Goal: Transaction & Acquisition: Obtain resource

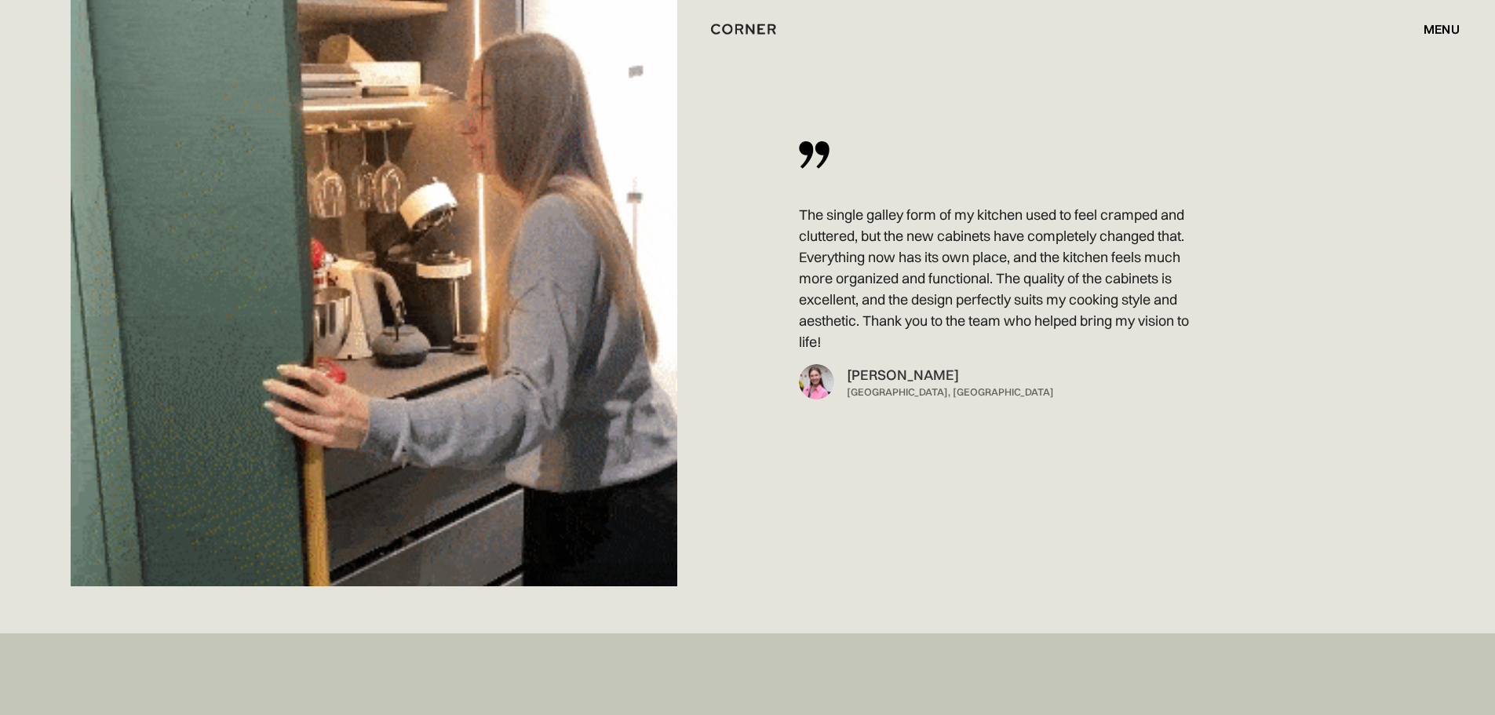
scroll to position [11689, 0]
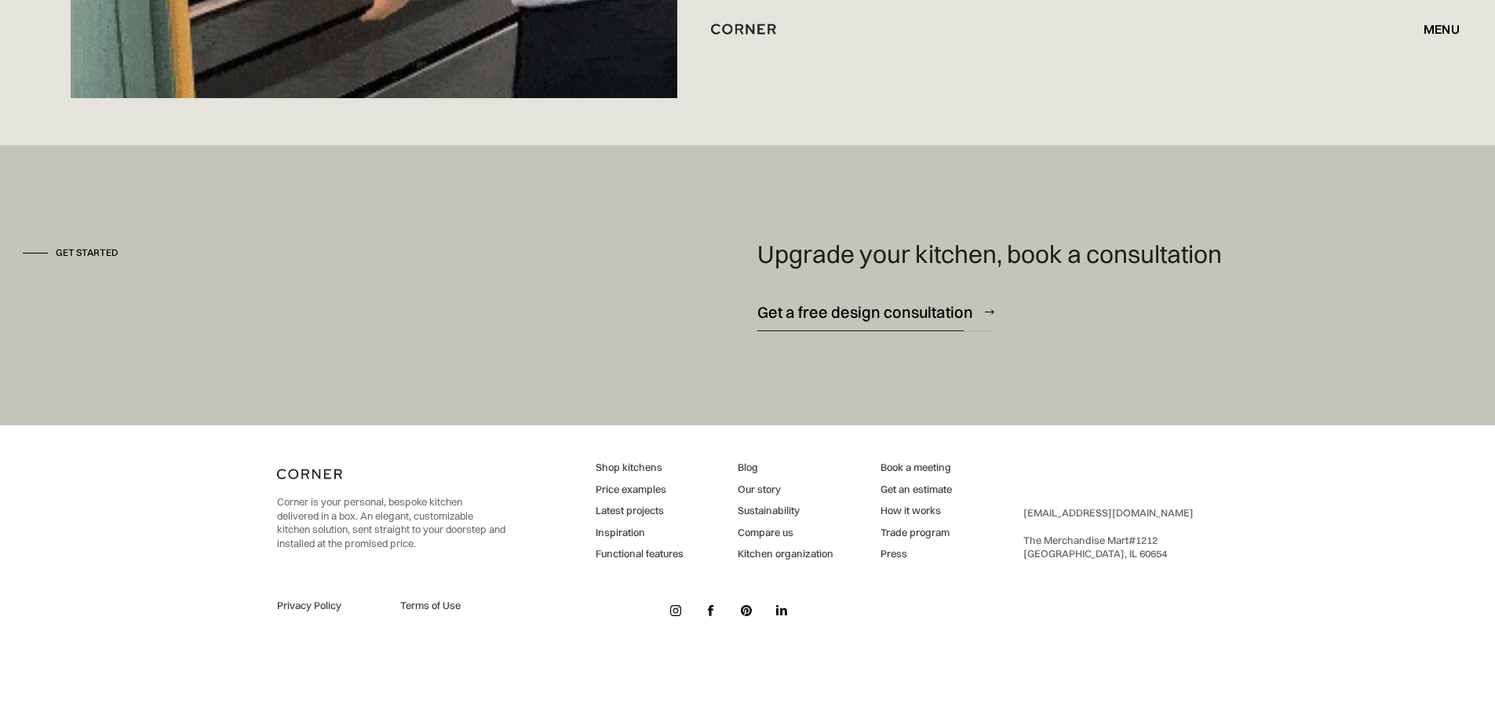
click at [861, 313] on div "Get a free design consultation" at bounding box center [865, 311] width 216 height 21
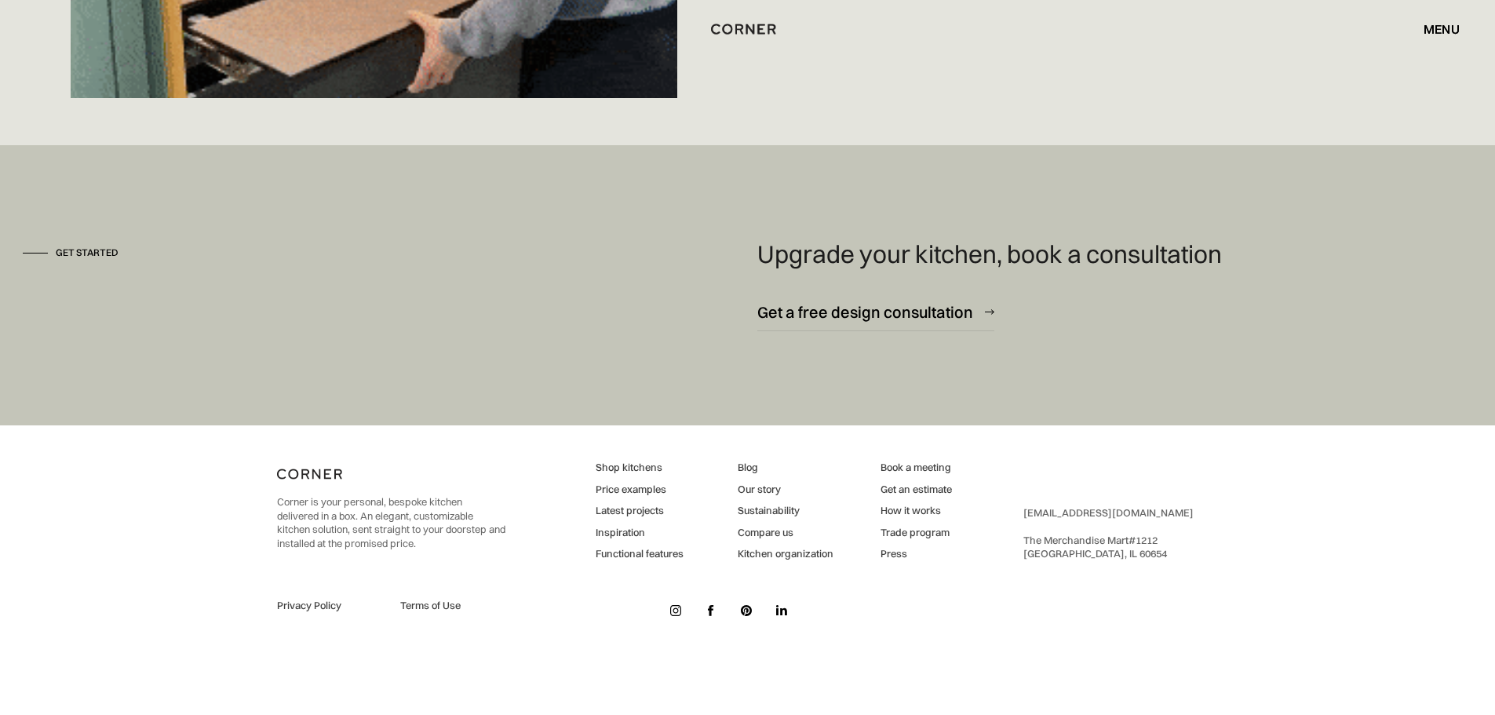
click at [772, 490] on link "Our story" at bounding box center [786, 490] width 96 height 14
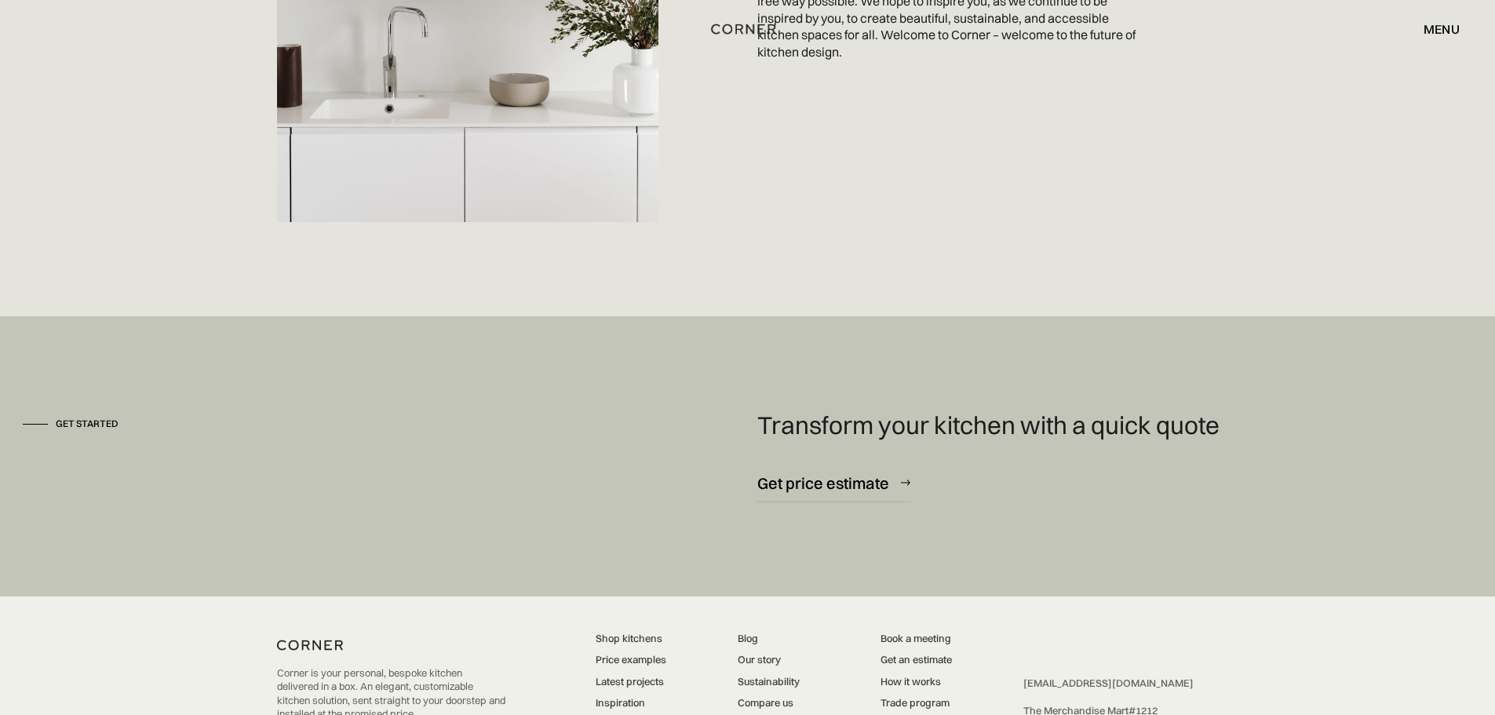
scroll to position [4240, 0]
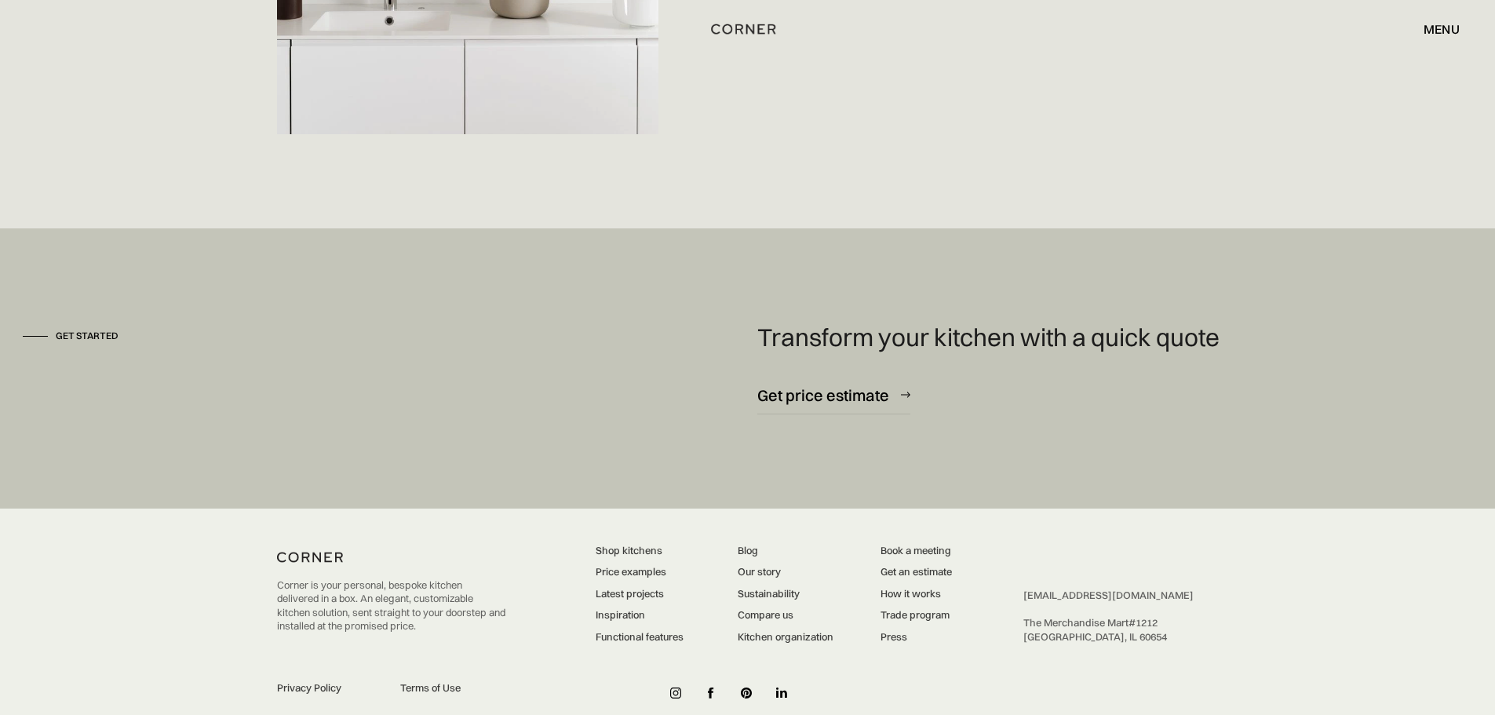
click at [926, 587] on link "How it works" at bounding box center [915, 594] width 71 height 14
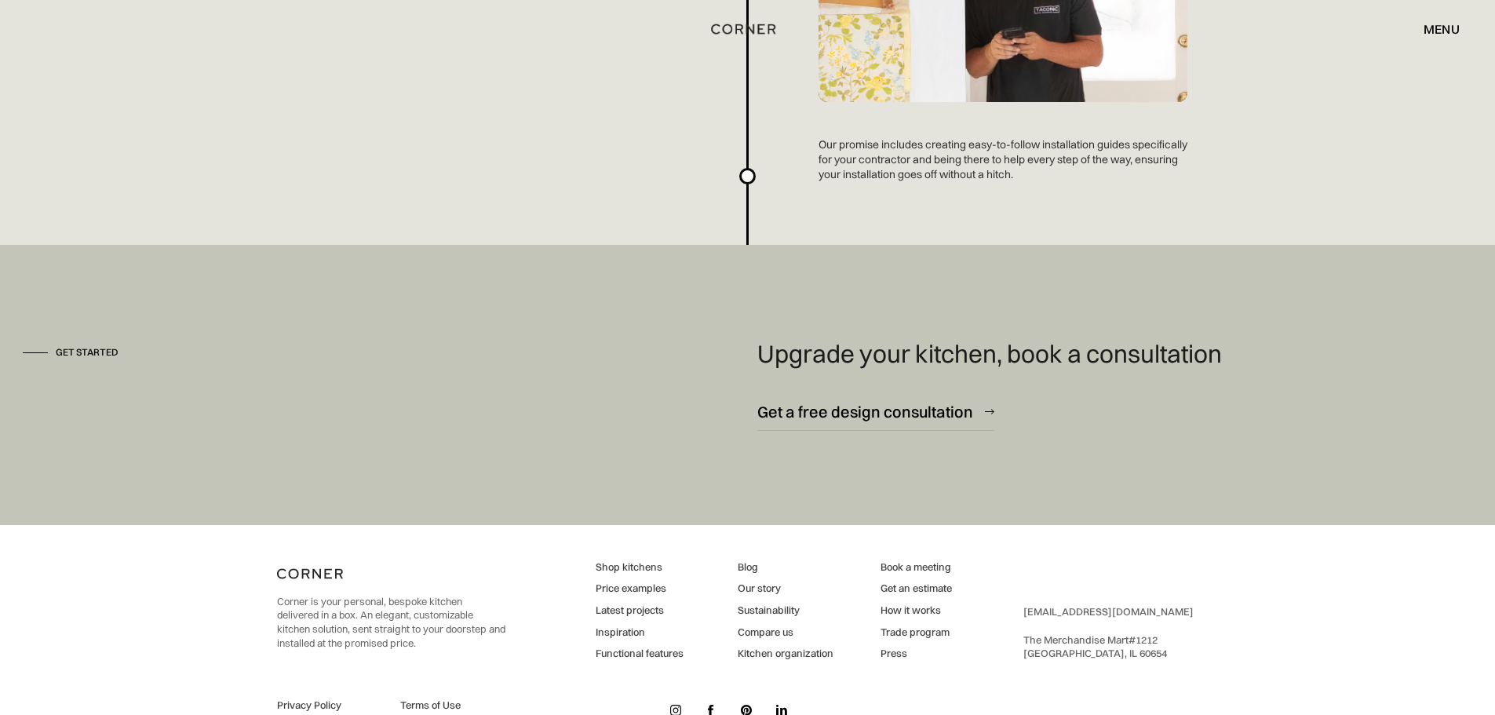
scroll to position [4217, 0]
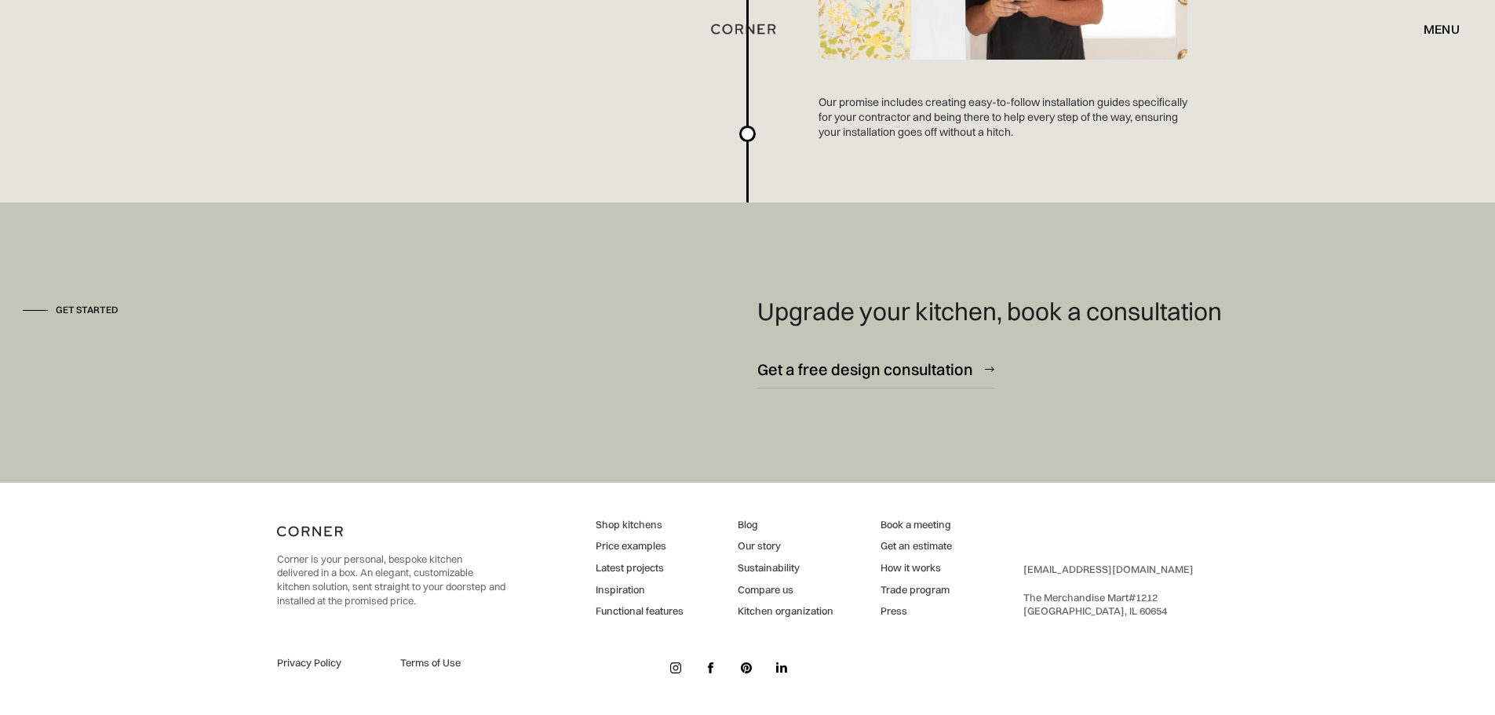
click at [756, 549] on link "Our story" at bounding box center [786, 546] width 96 height 14
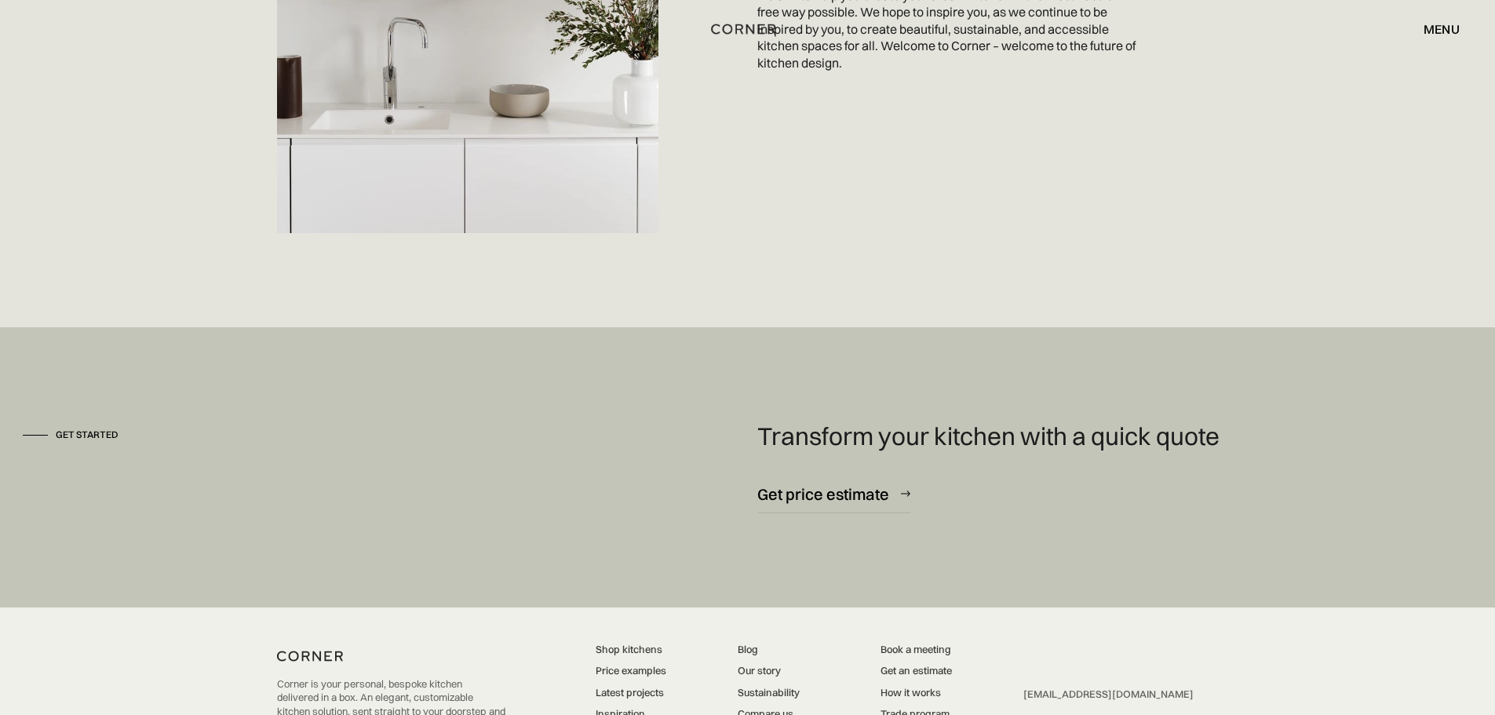
scroll to position [4240, 0]
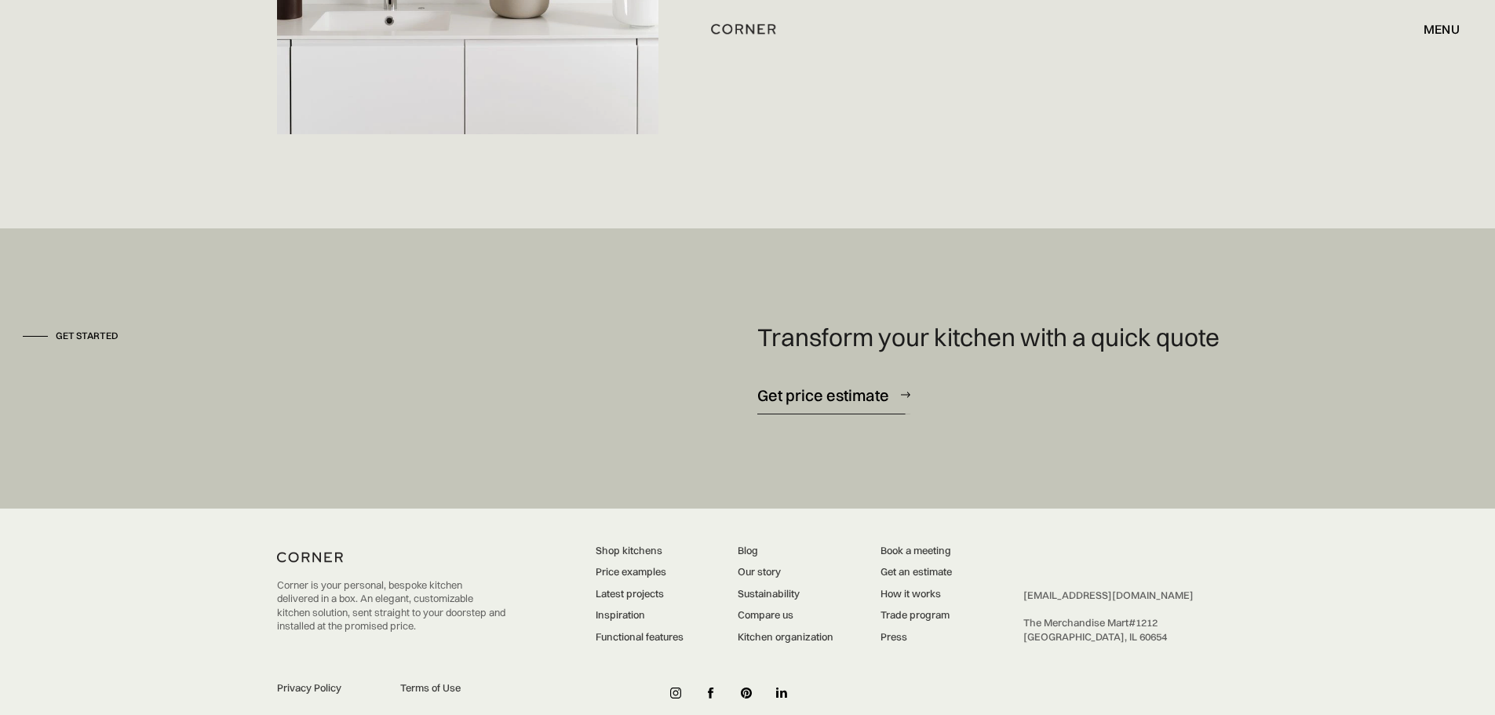
click at [860, 384] on div "Get price estimate" at bounding box center [823, 394] width 132 height 21
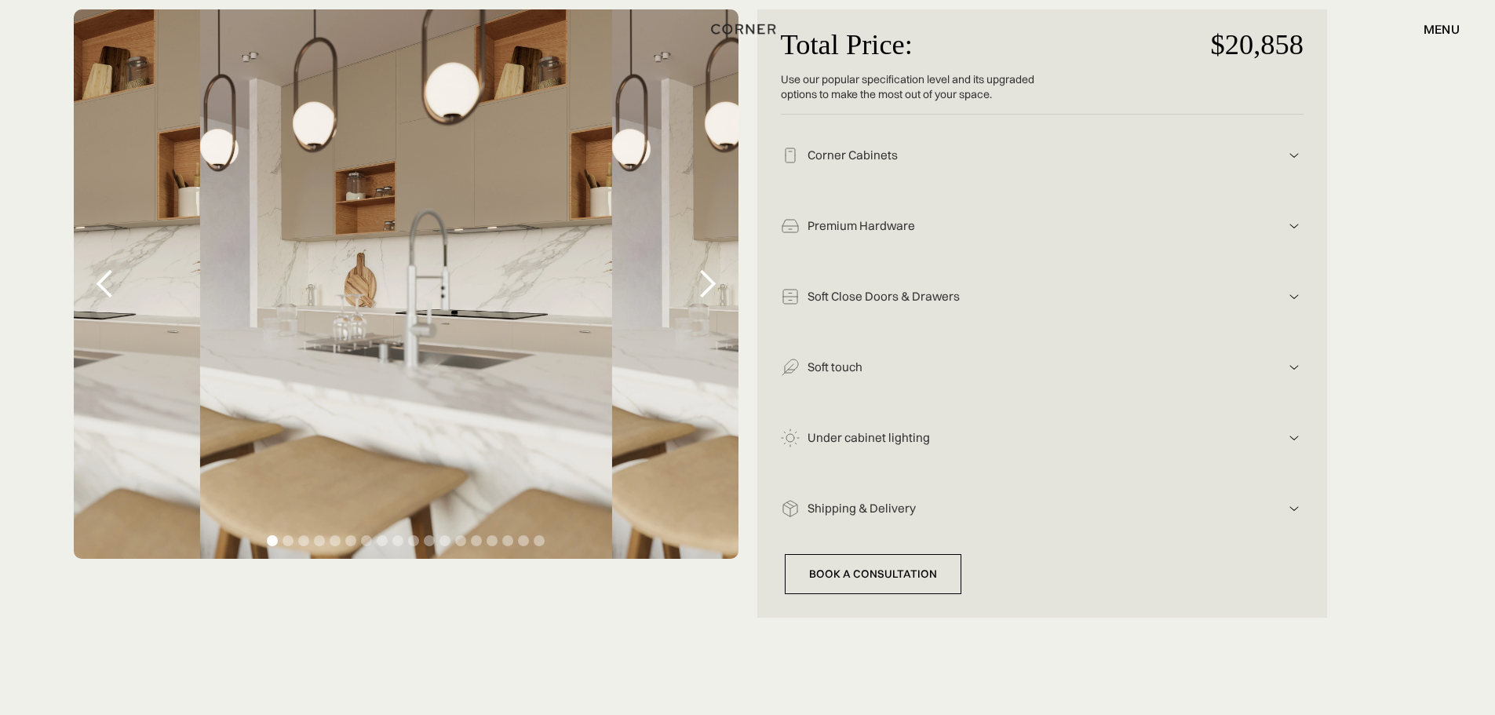
scroll to position [314, 0]
click at [714, 284] on div "next slide" at bounding box center [706, 282] width 31 height 31
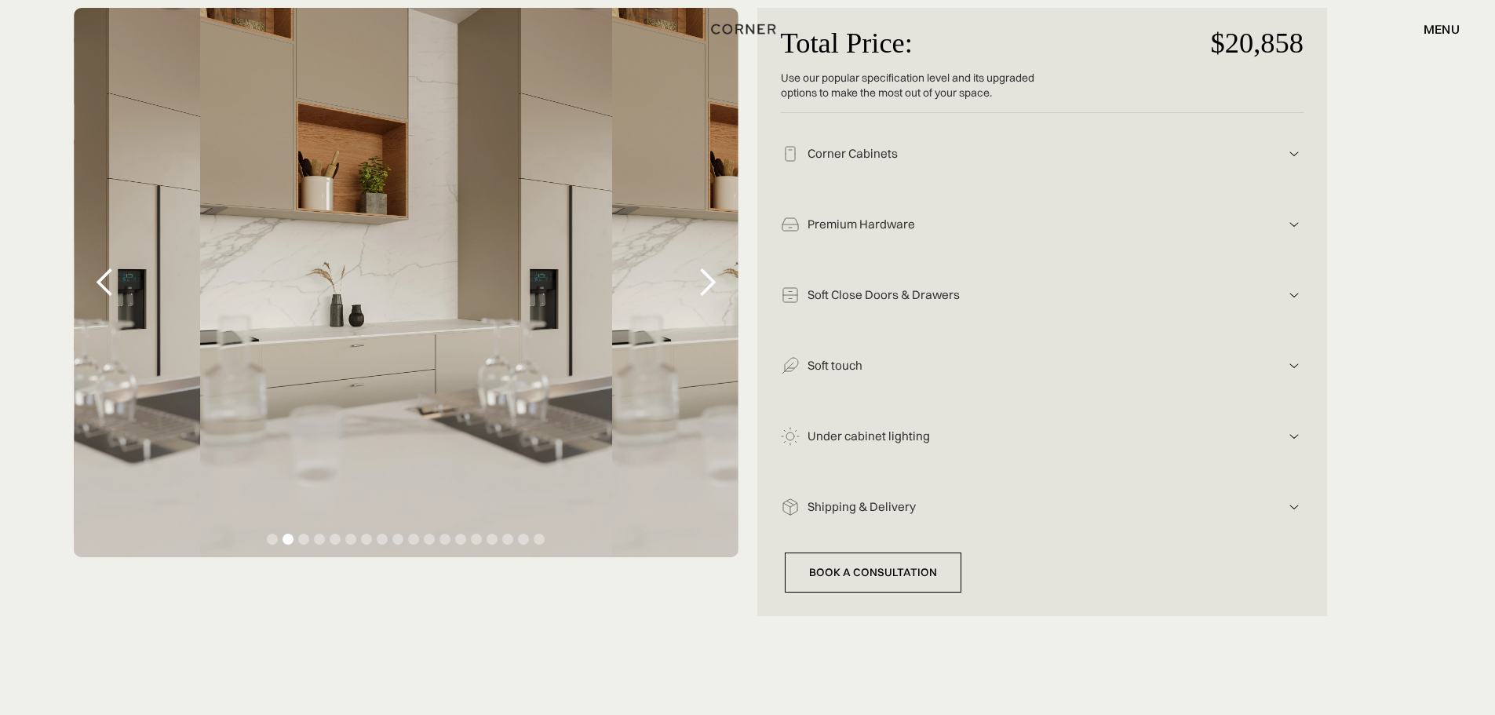
click at [708, 277] on div "next slide" at bounding box center [706, 282] width 31 height 31
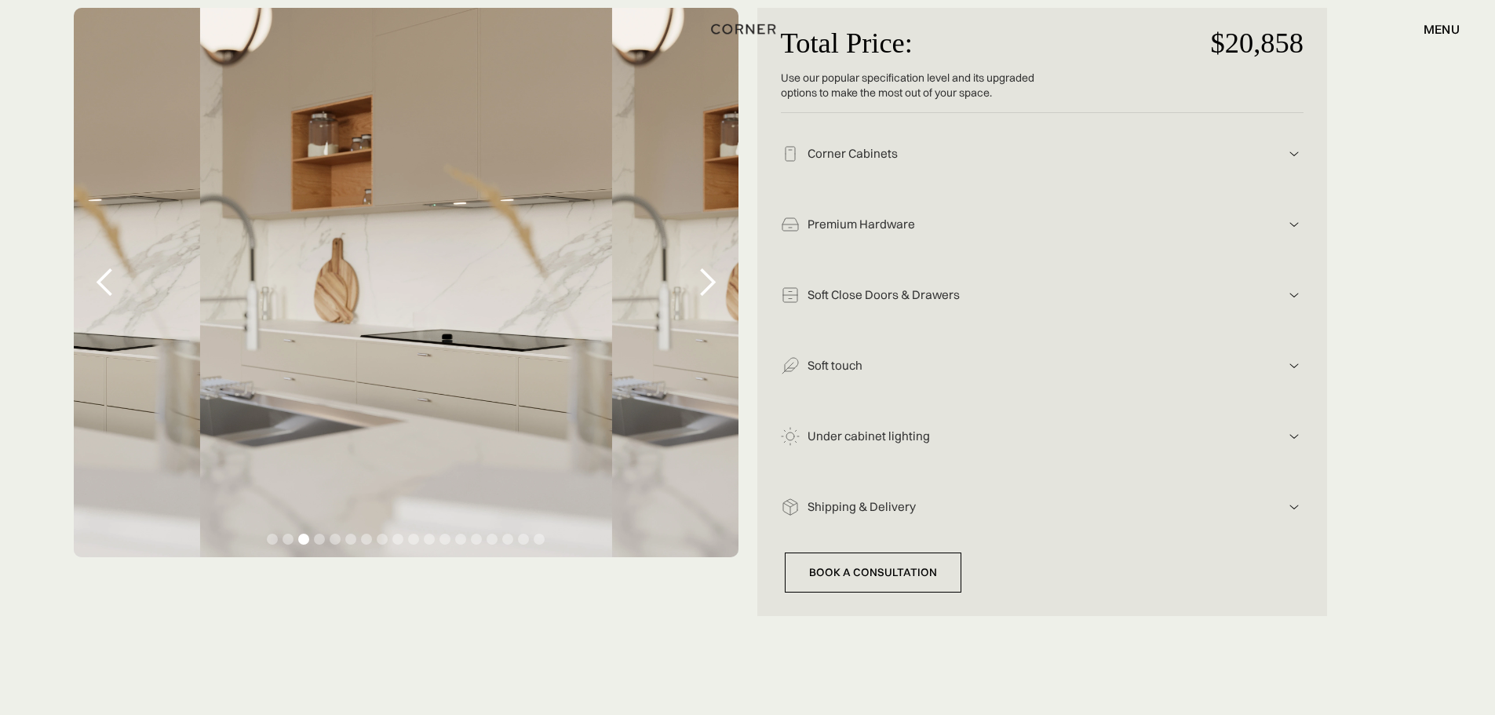
click at [708, 277] on div "next slide" at bounding box center [706, 282] width 31 height 31
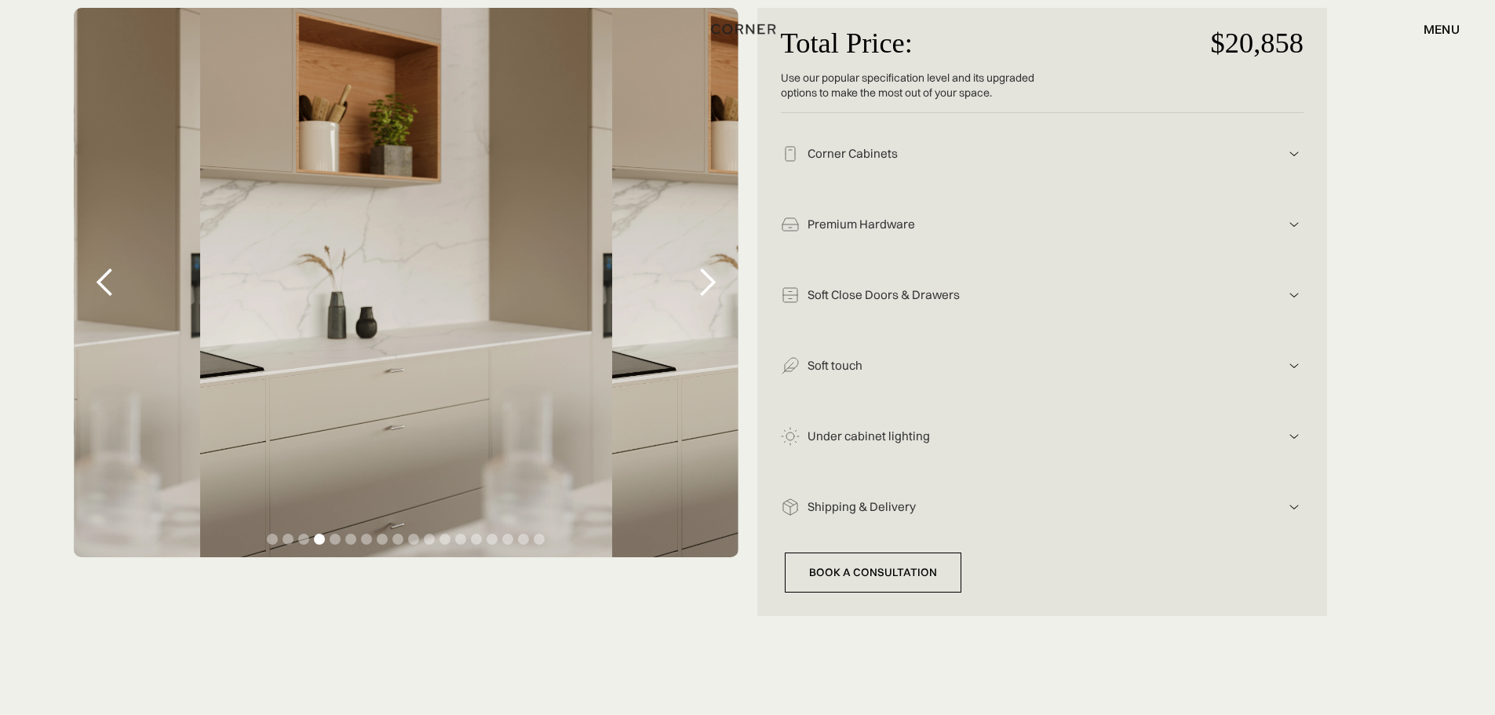
click at [708, 277] on div "next slide" at bounding box center [706, 282] width 31 height 31
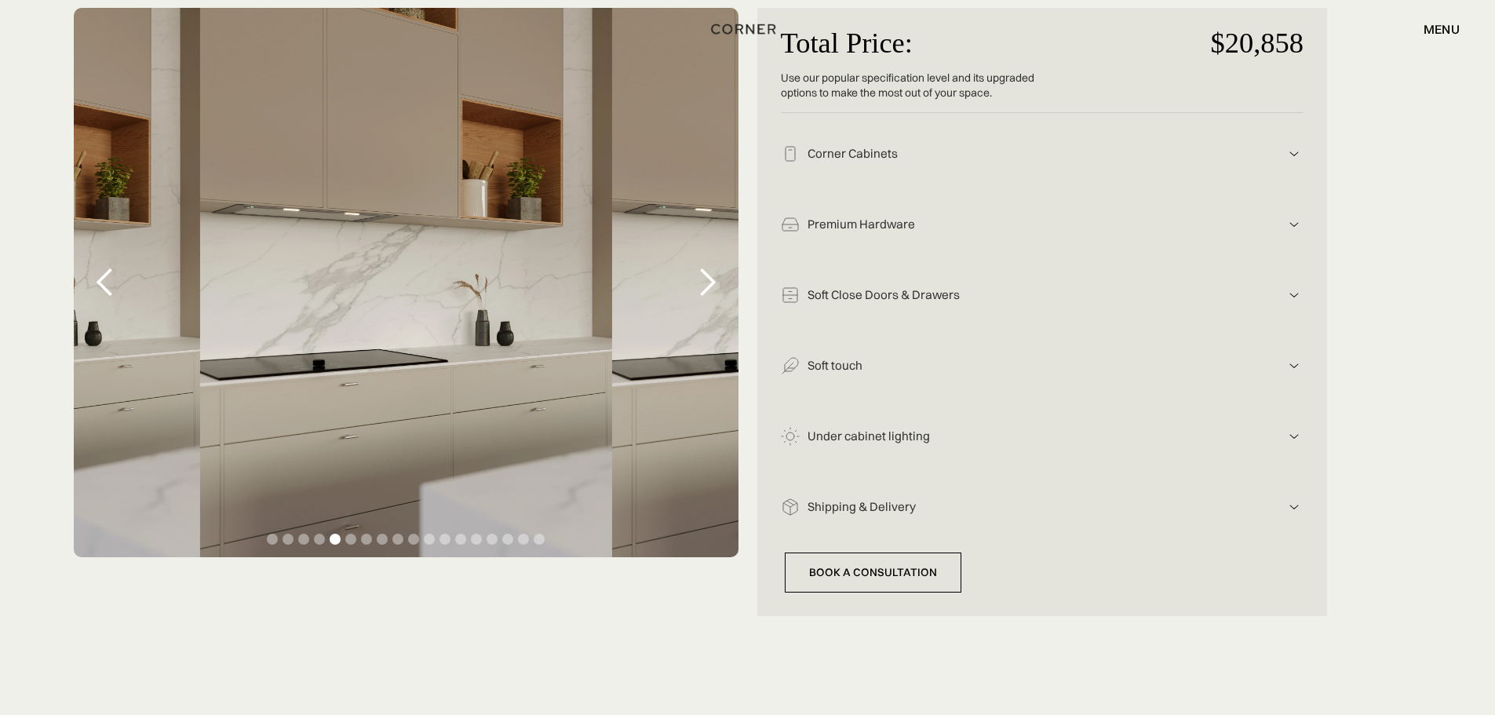
click at [708, 277] on div "next slide" at bounding box center [706, 282] width 31 height 31
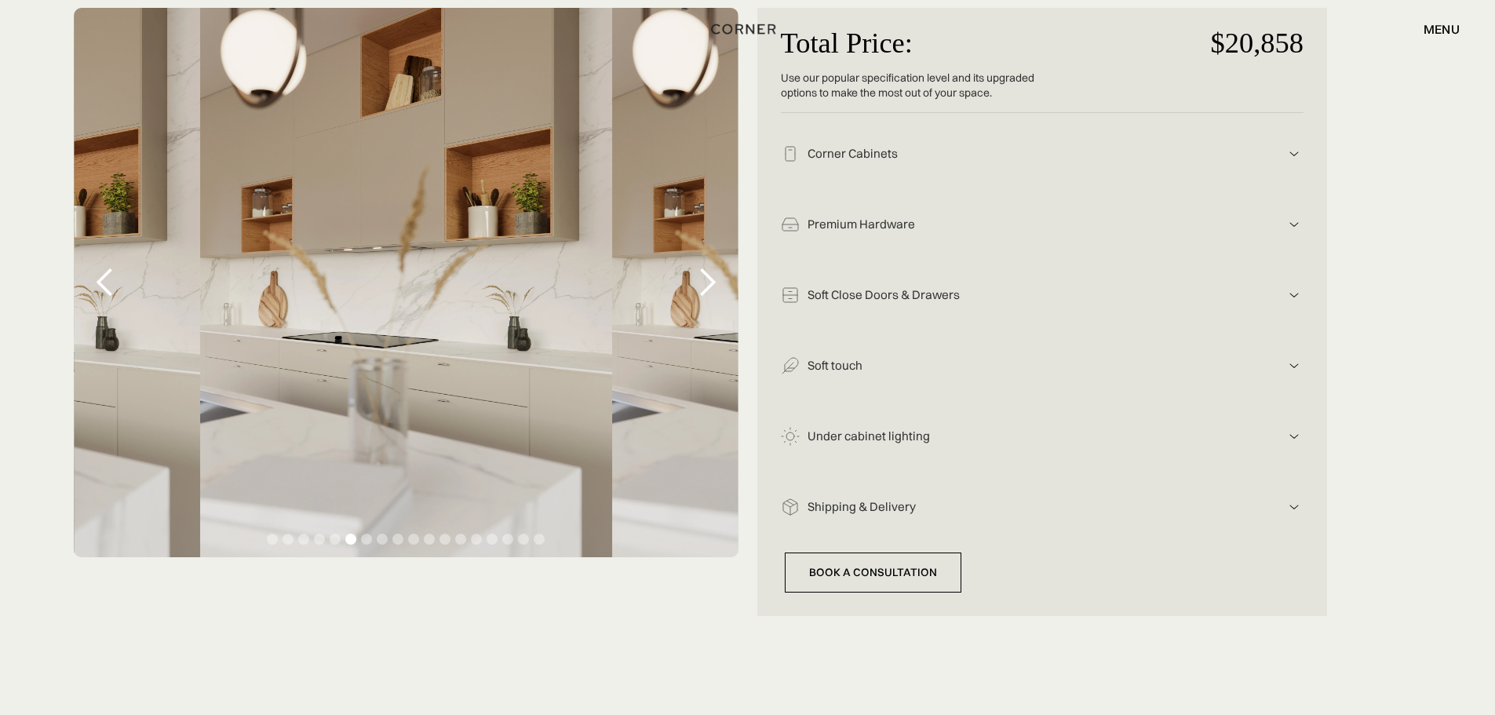
click at [853, 157] on div "Corner Cabinets" at bounding box center [1042, 154] width 485 height 16
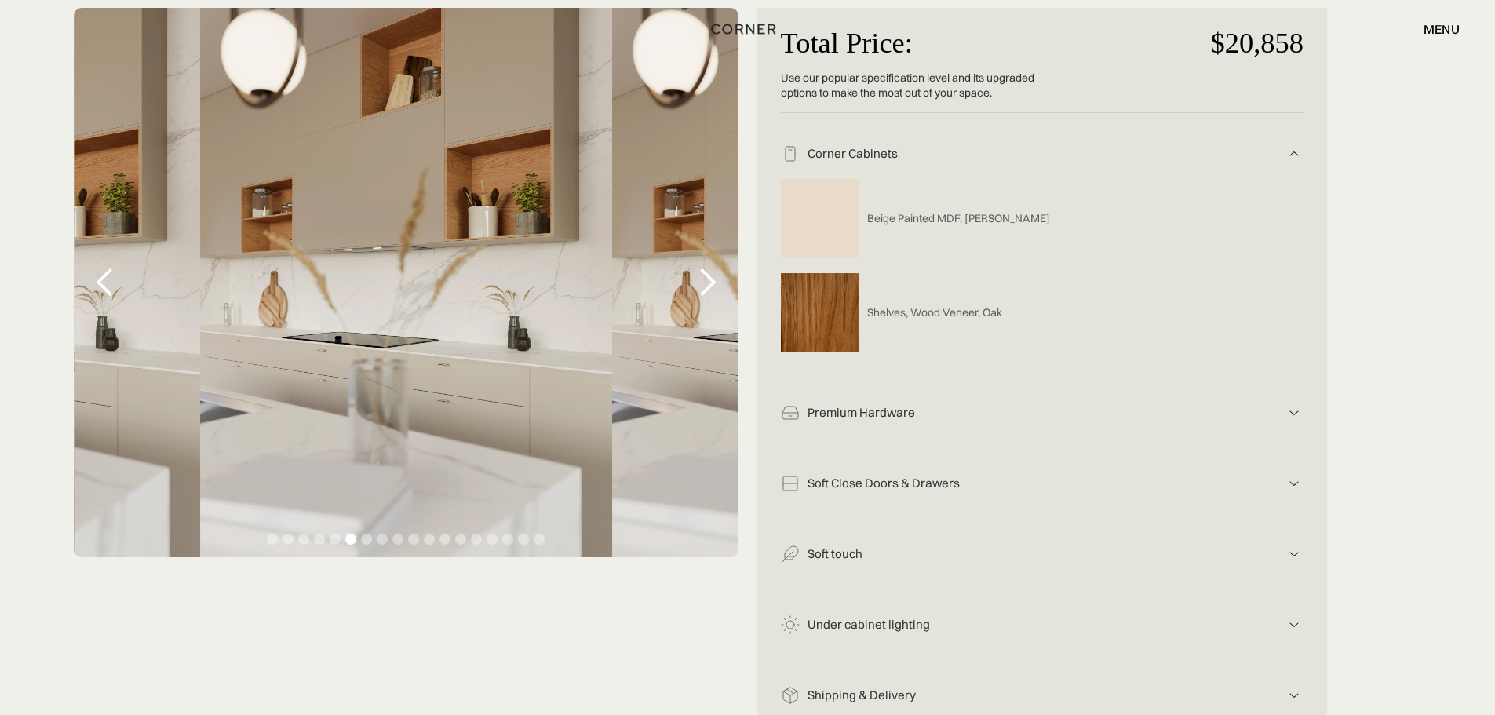
click at [869, 231] on div "Beige Painted MDF, Niemann" at bounding box center [1030, 218] width 499 height 94
click at [840, 225] on img at bounding box center [820, 218] width 78 height 78
click at [853, 155] on div "Corner Cabinets" at bounding box center [1042, 154] width 485 height 16
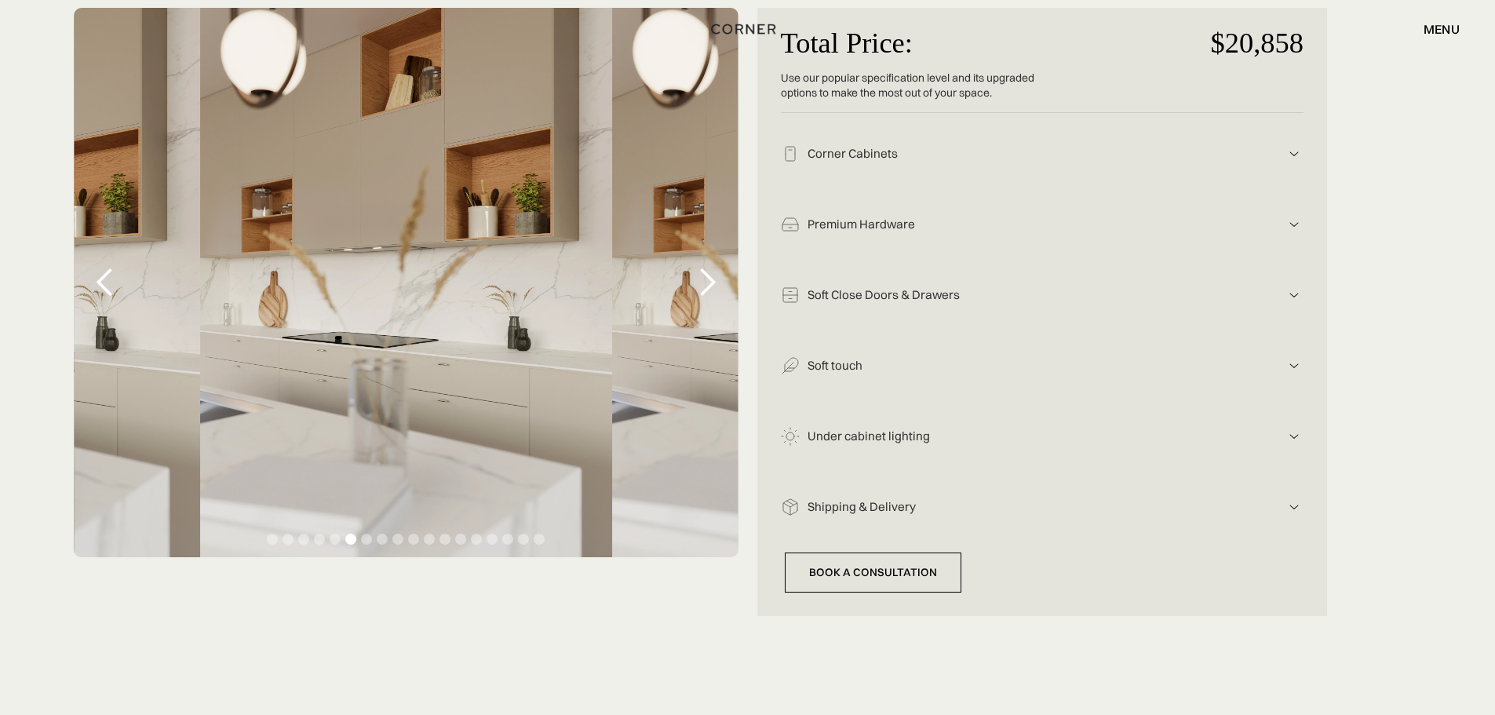
click at [840, 220] on div "Premium Hardware" at bounding box center [1042, 225] width 485 height 16
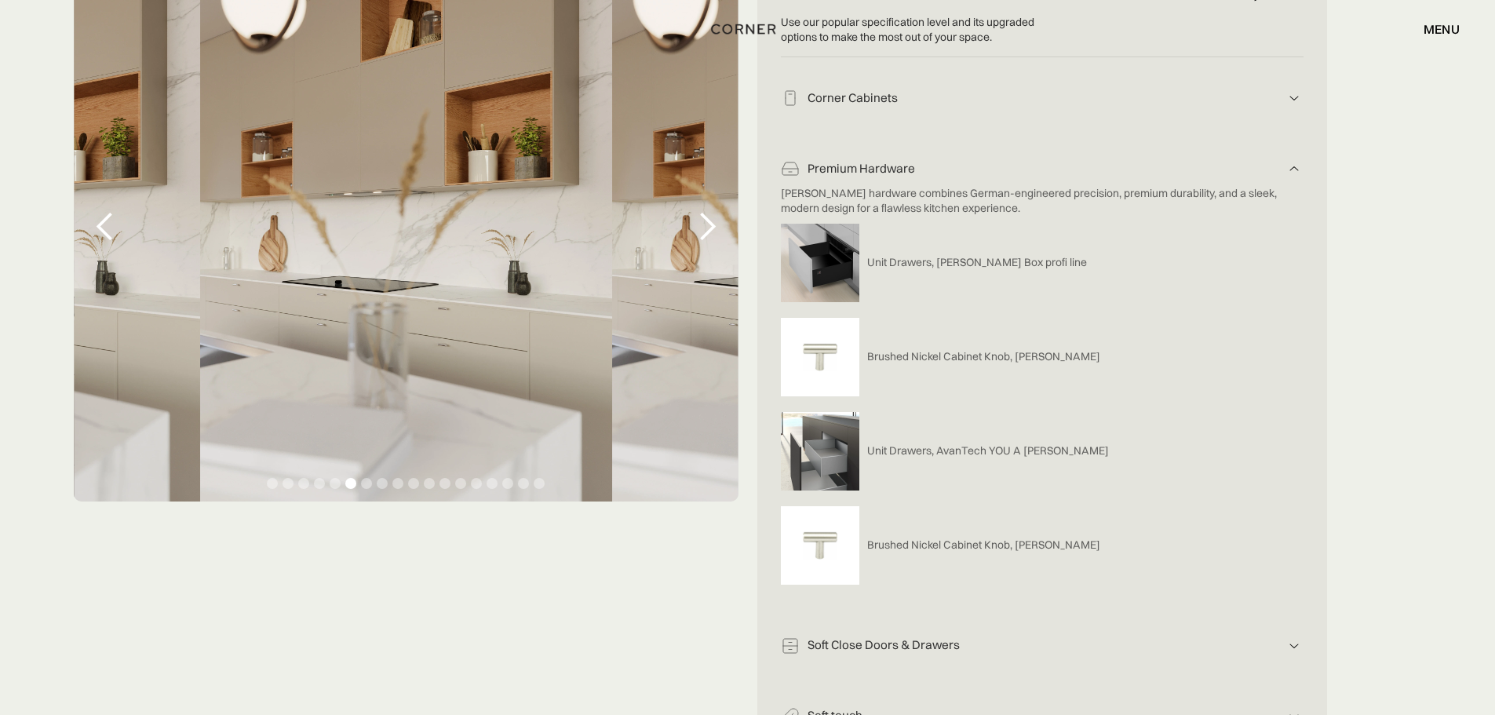
scroll to position [392, 0]
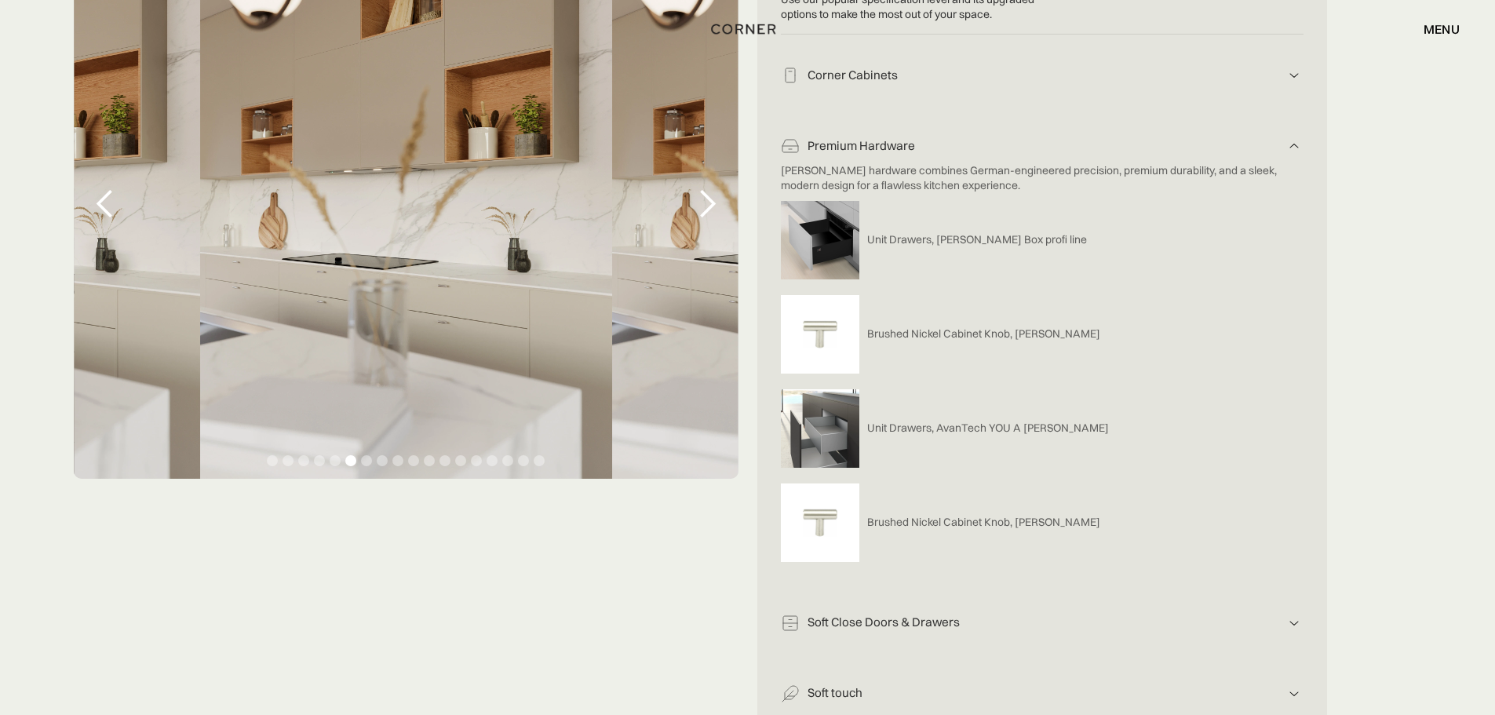
click at [831, 144] on div "Premium Hardware" at bounding box center [1042, 146] width 485 height 16
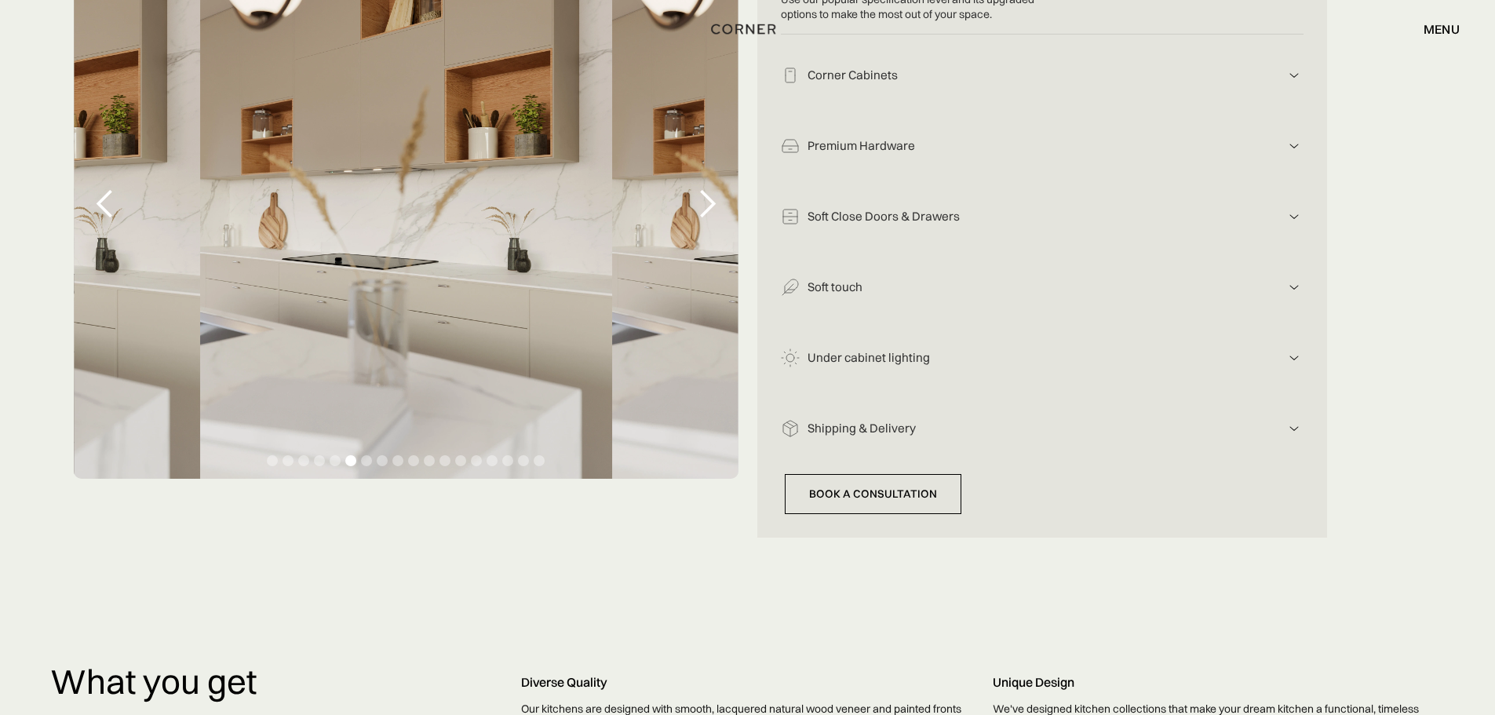
click at [832, 213] on div "Soft Close Doors & Drawers" at bounding box center [1042, 217] width 485 height 16
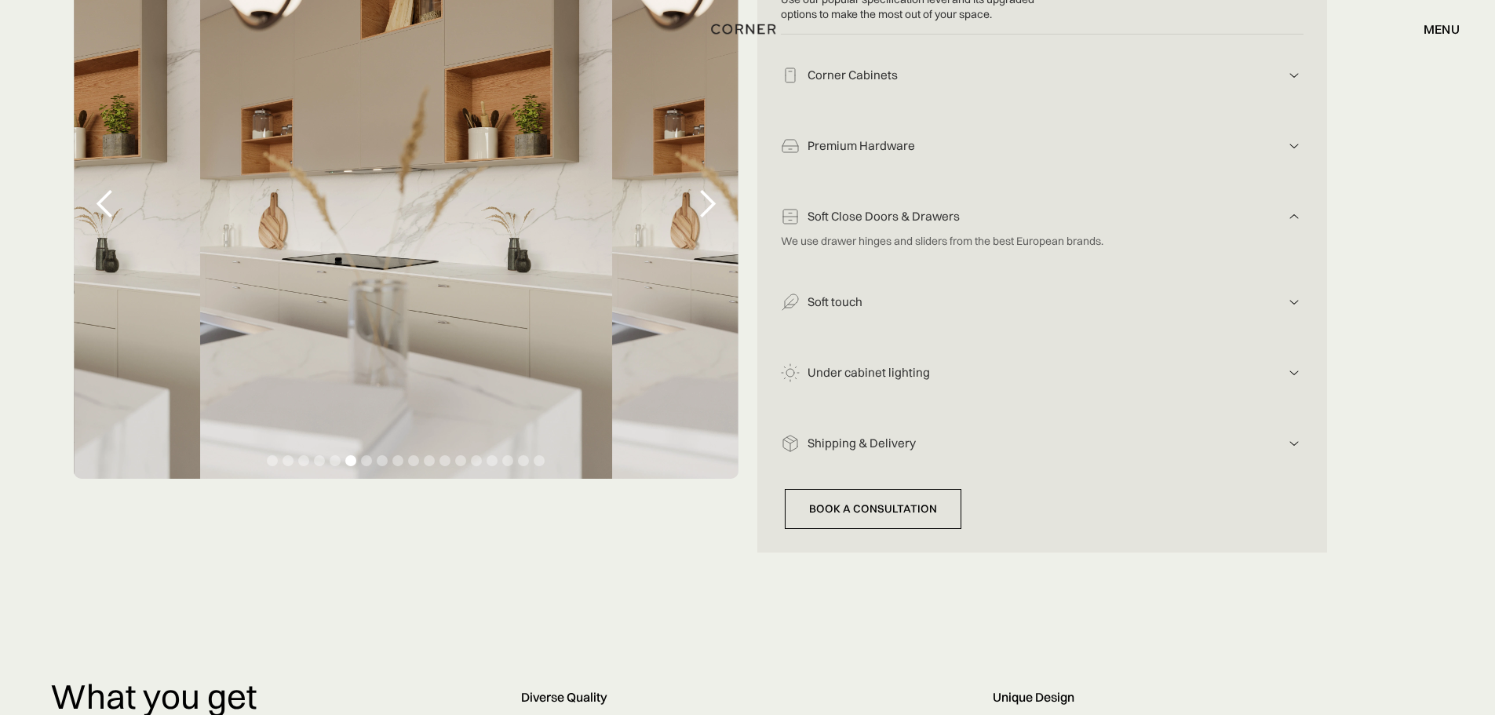
click at [832, 213] on div "Soft Close Doors & Drawers" at bounding box center [1042, 217] width 485 height 16
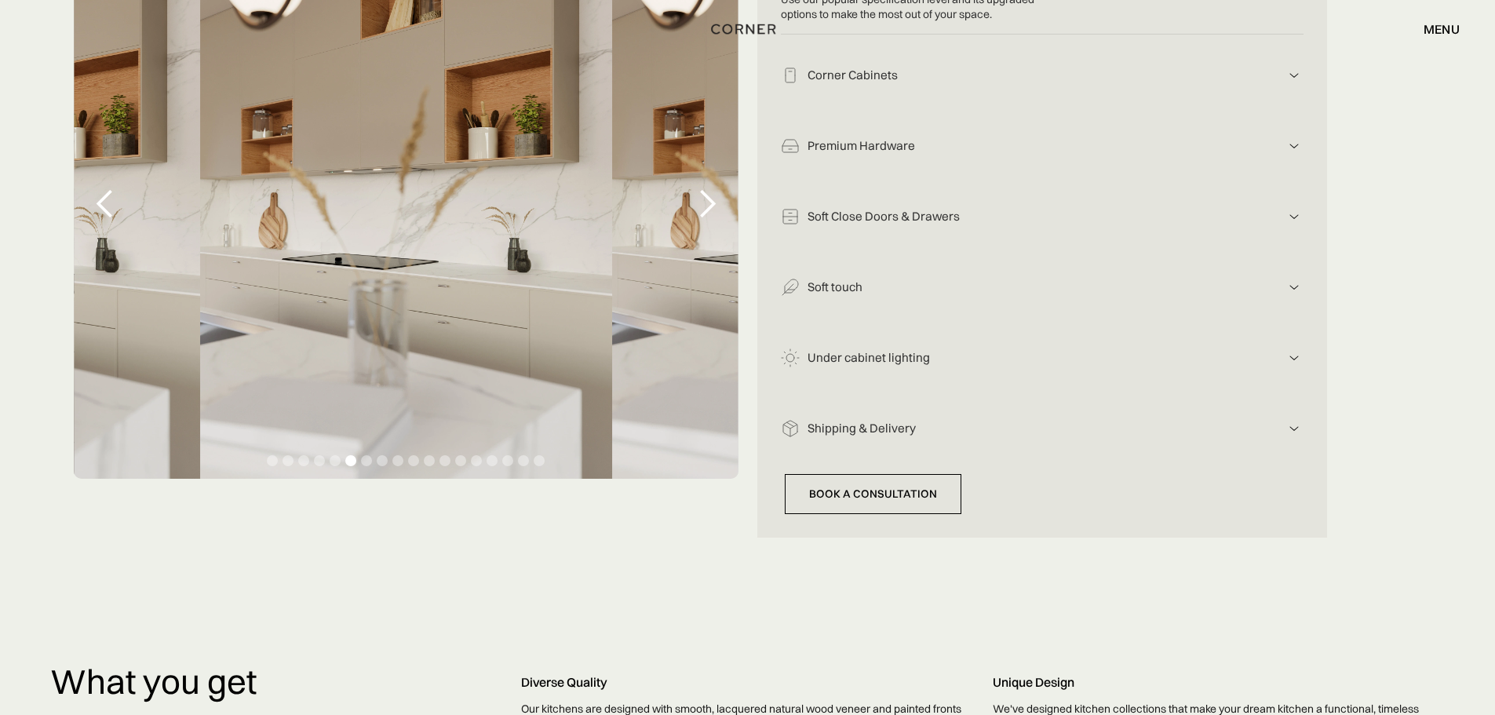
click at [836, 290] on div "Soft touch" at bounding box center [1042, 287] width 485 height 16
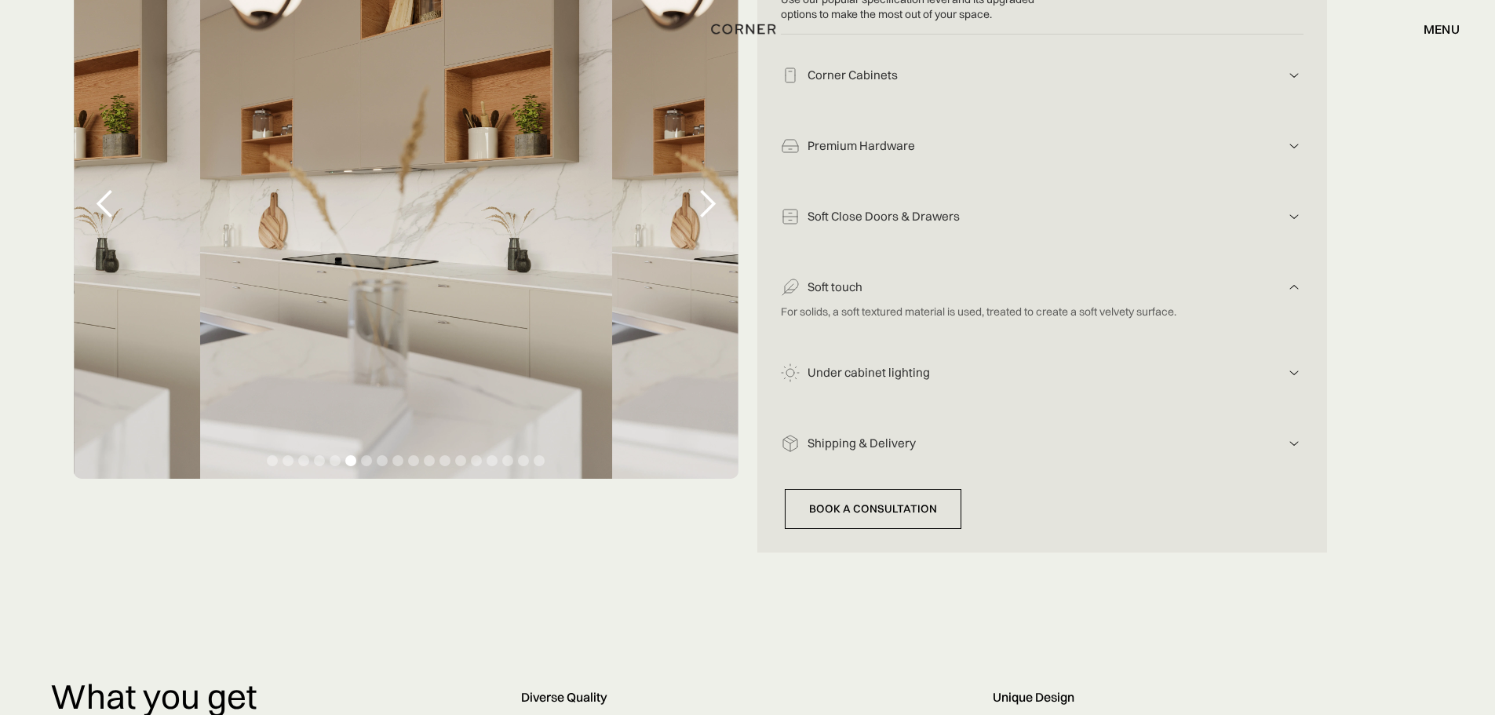
click at [836, 288] on div "Soft touch" at bounding box center [1042, 287] width 485 height 16
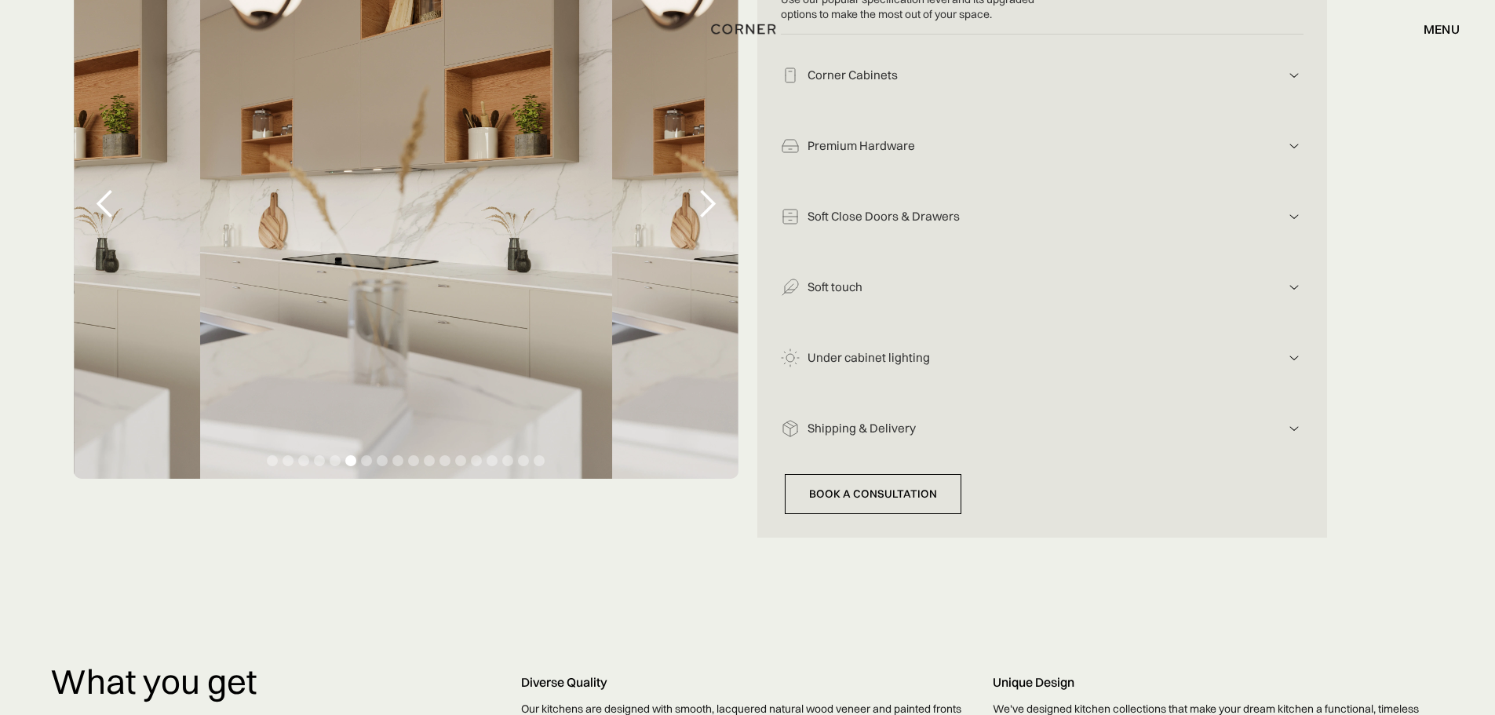
click at [847, 358] on div "Under cabinet lighting" at bounding box center [1042, 358] width 485 height 16
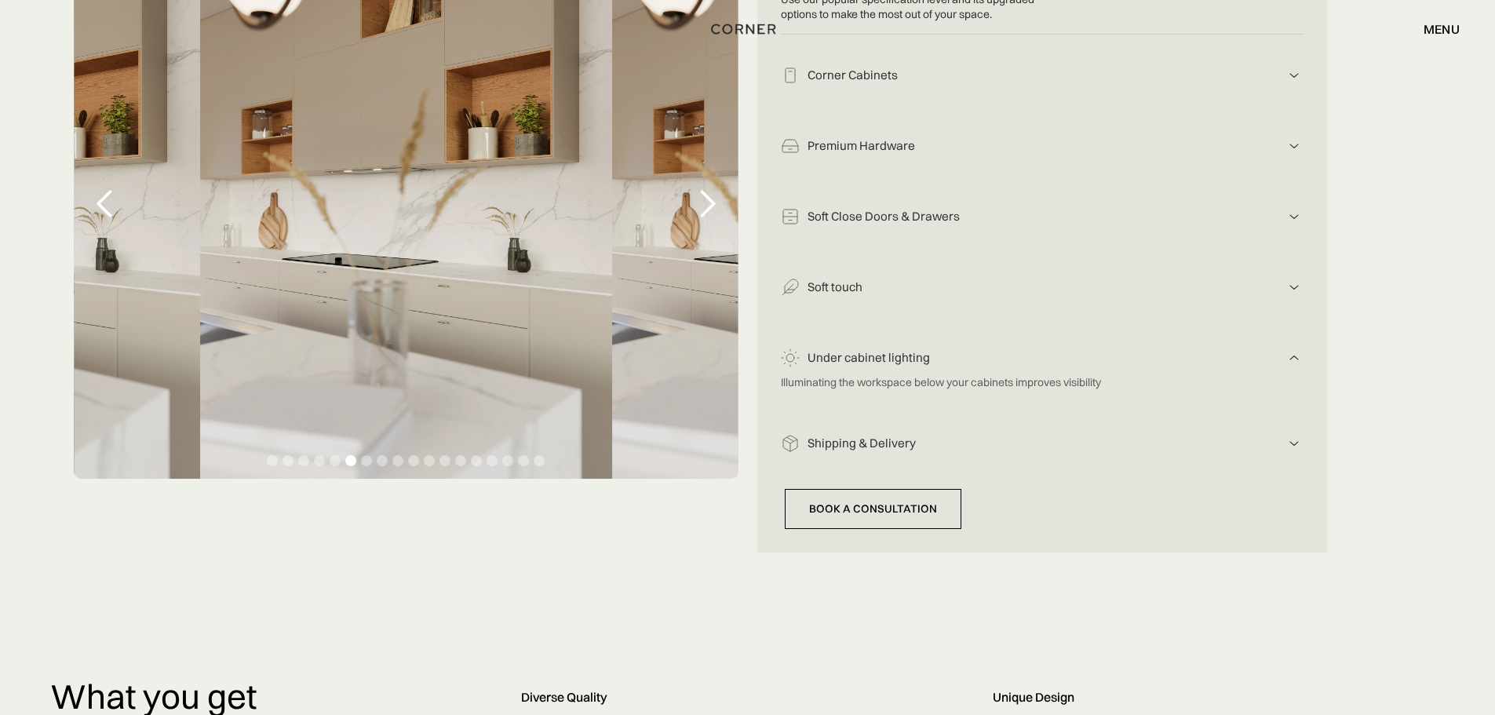
click at [847, 358] on div "Under cabinet lighting" at bounding box center [1042, 358] width 485 height 16
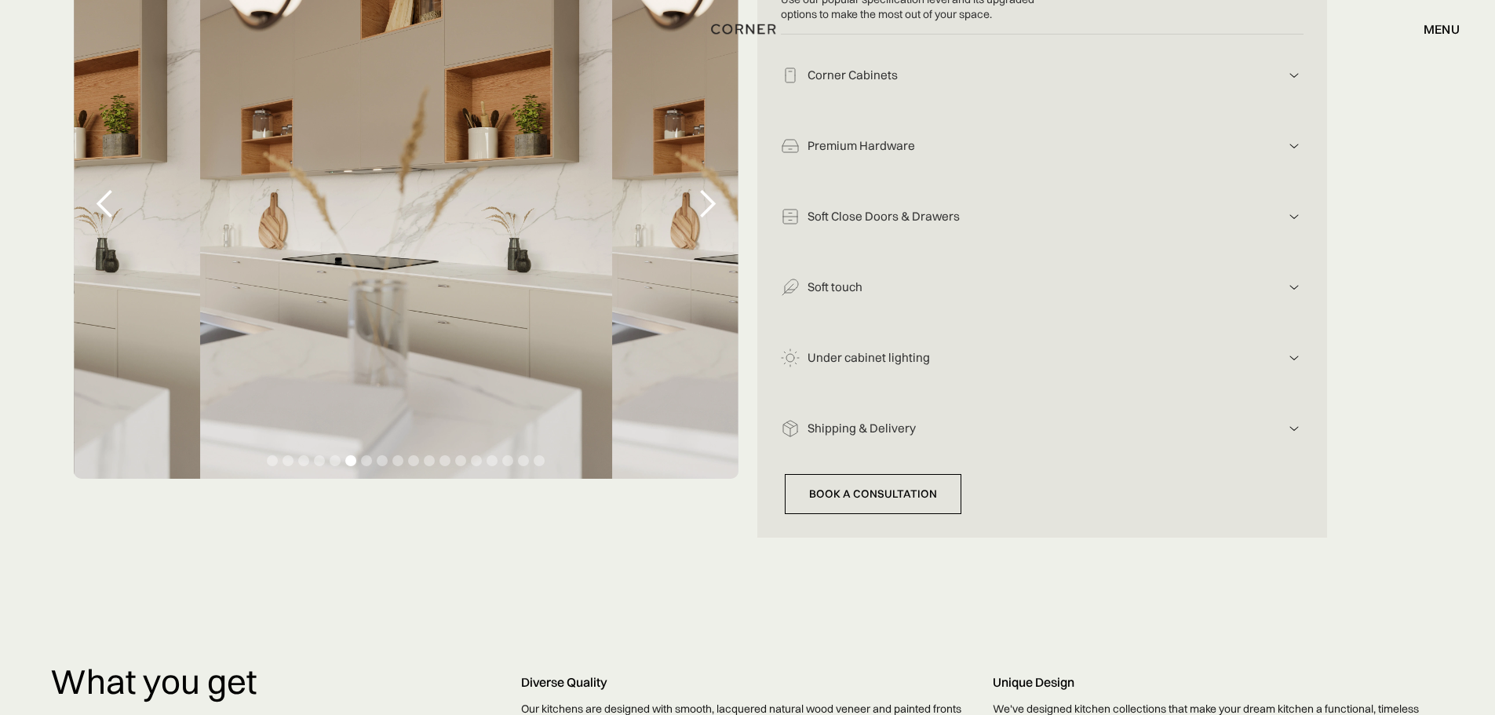
click at [856, 432] on div "Shipping & Delivery" at bounding box center [1042, 429] width 485 height 16
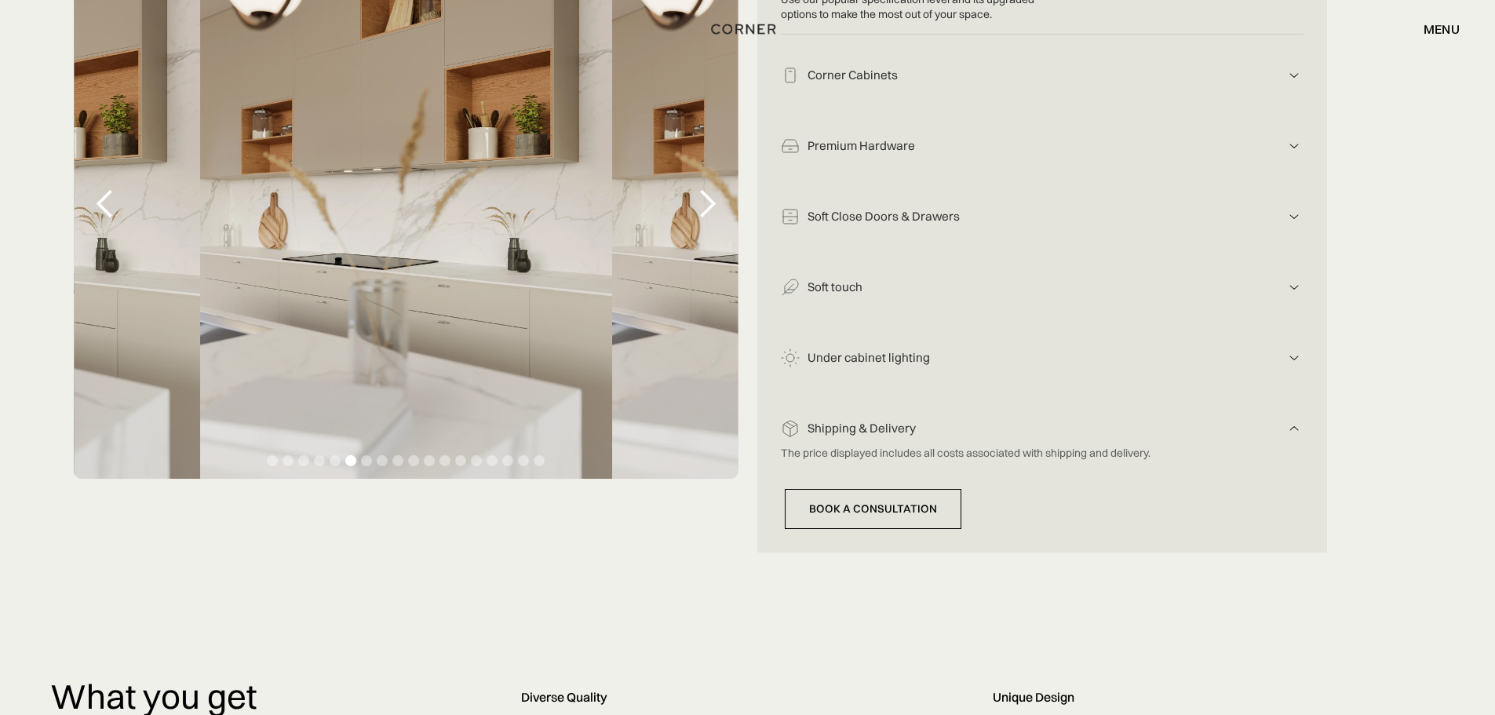
click at [856, 432] on div "Shipping & Delivery" at bounding box center [1042, 429] width 485 height 16
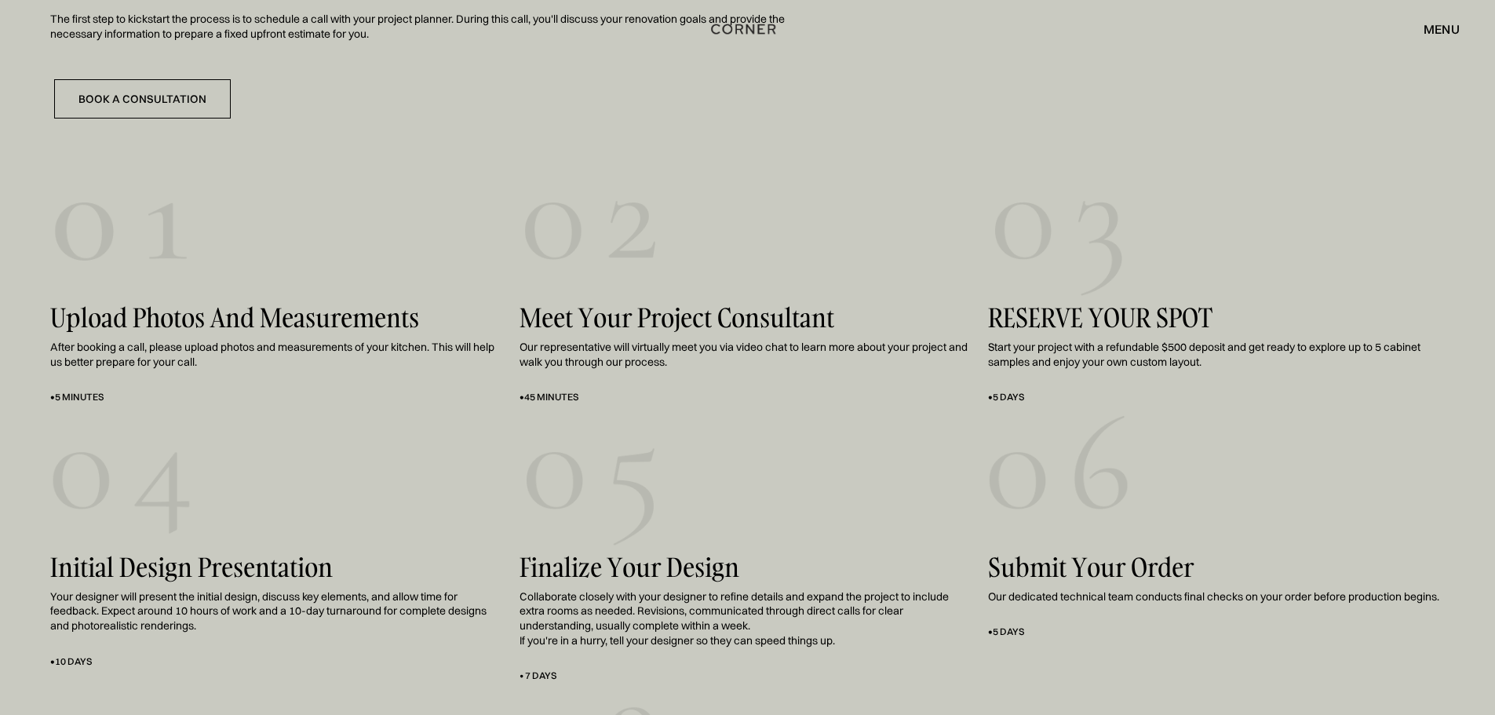
scroll to position [2903, 0]
